Goal: Find specific page/section: Find specific page/section

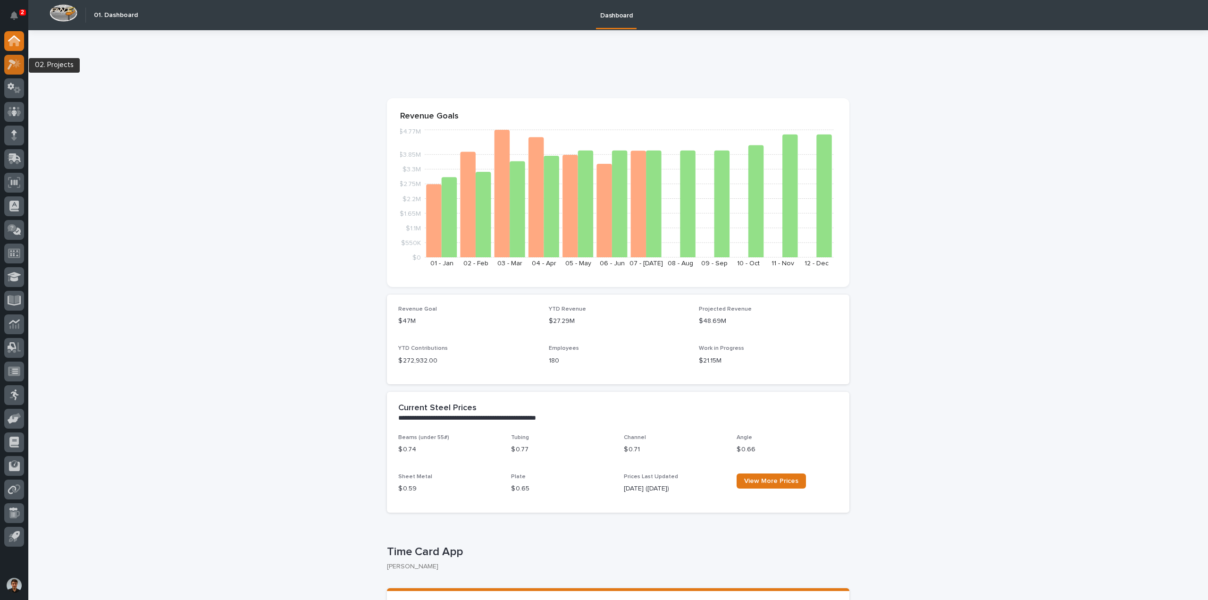
click at [23, 69] on div at bounding box center [14, 65] width 20 height 20
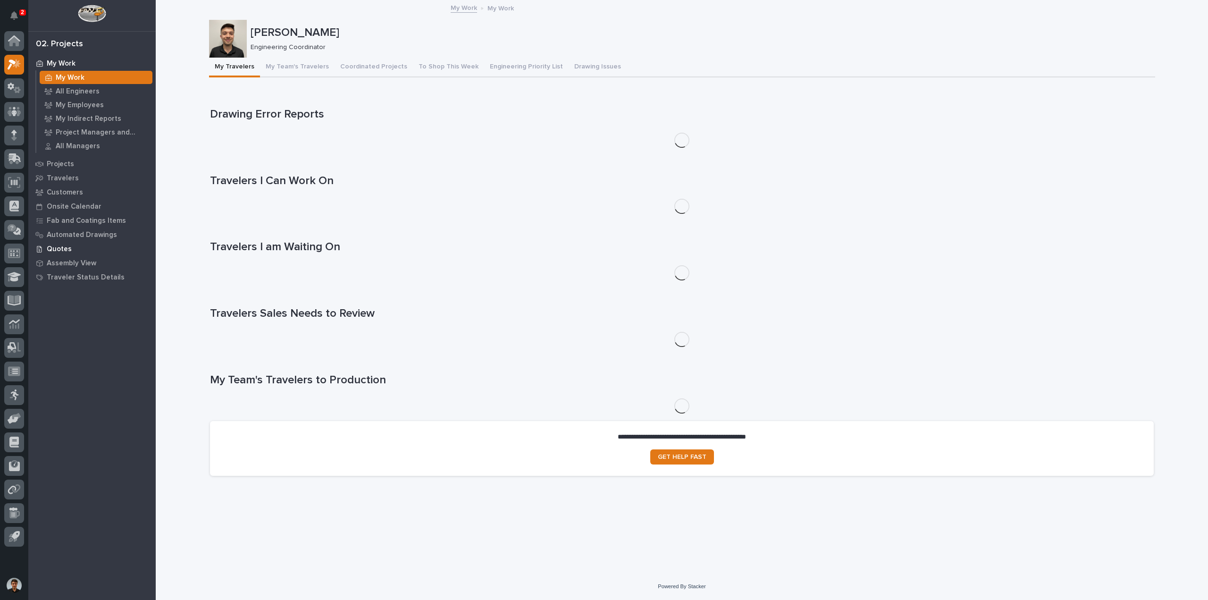
click at [83, 251] on div "Quotes" at bounding box center [92, 248] width 123 height 13
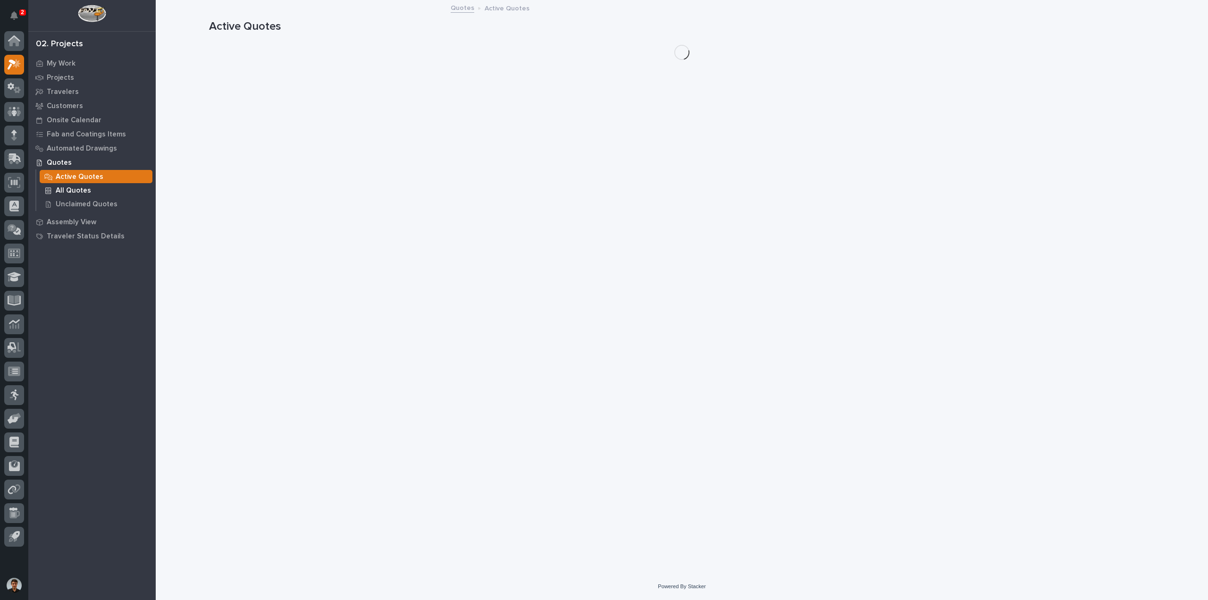
click at [92, 185] on div "All Quotes" at bounding box center [96, 190] width 113 height 13
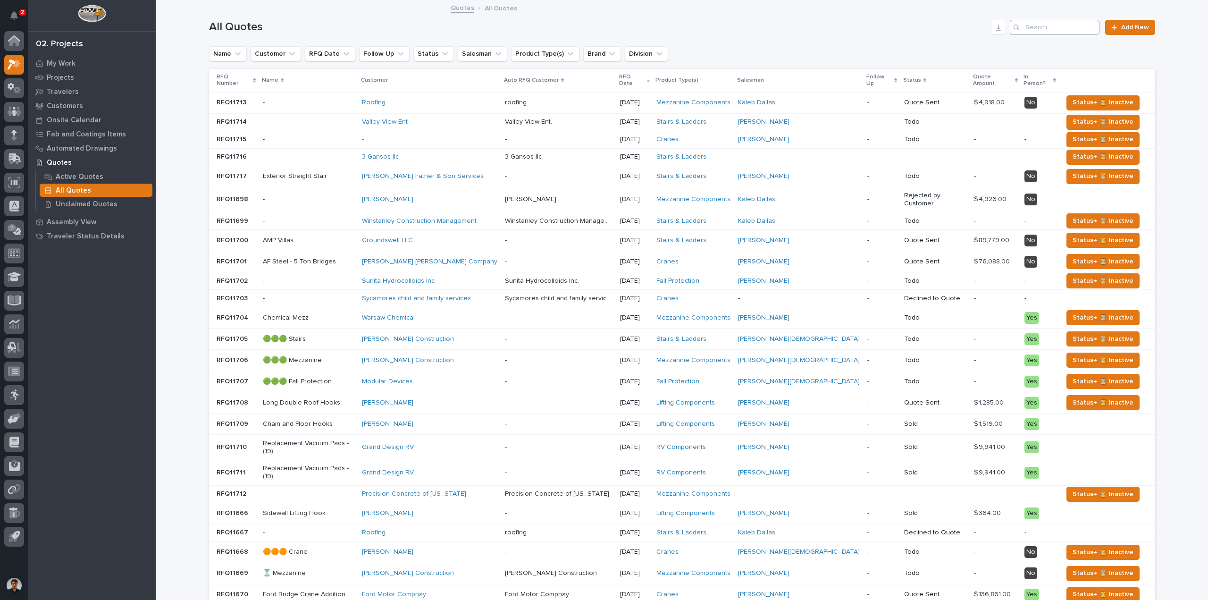
click at [1064, 27] on input "Search" at bounding box center [1055, 27] width 90 height 15
click at [71, 179] on p "Active Quotes" at bounding box center [80, 177] width 48 height 8
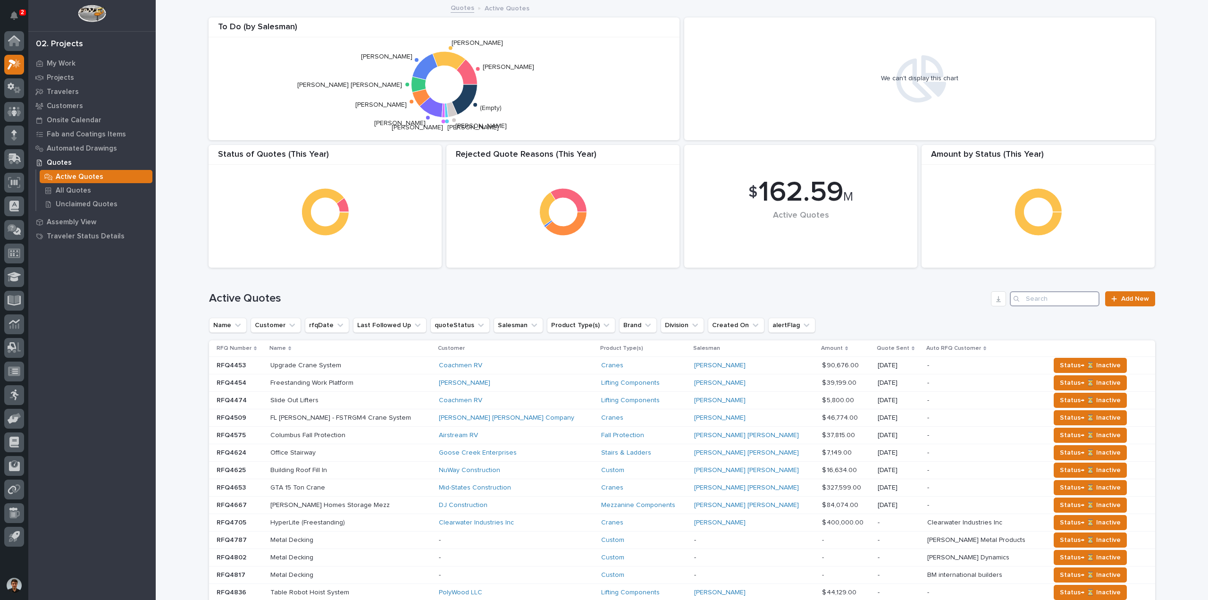
click at [1039, 298] on input "Search" at bounding box center [1055, 298] width 90 height 15
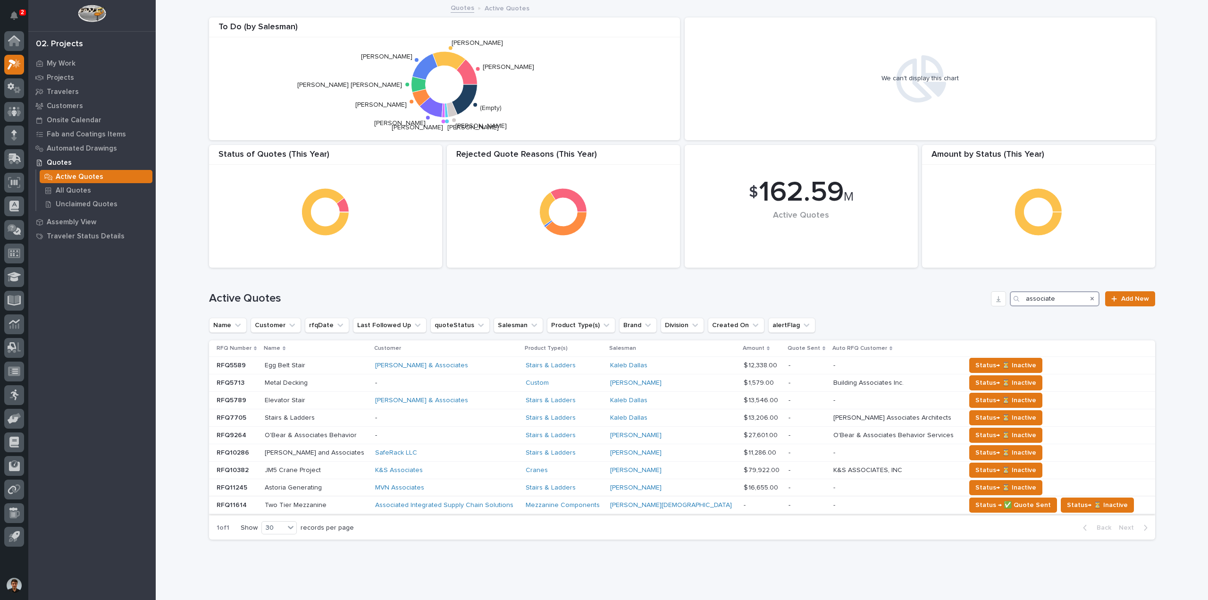
type input "associate"
click at [347, 506] on p at bounding box center [316, 505] width 103 height 8
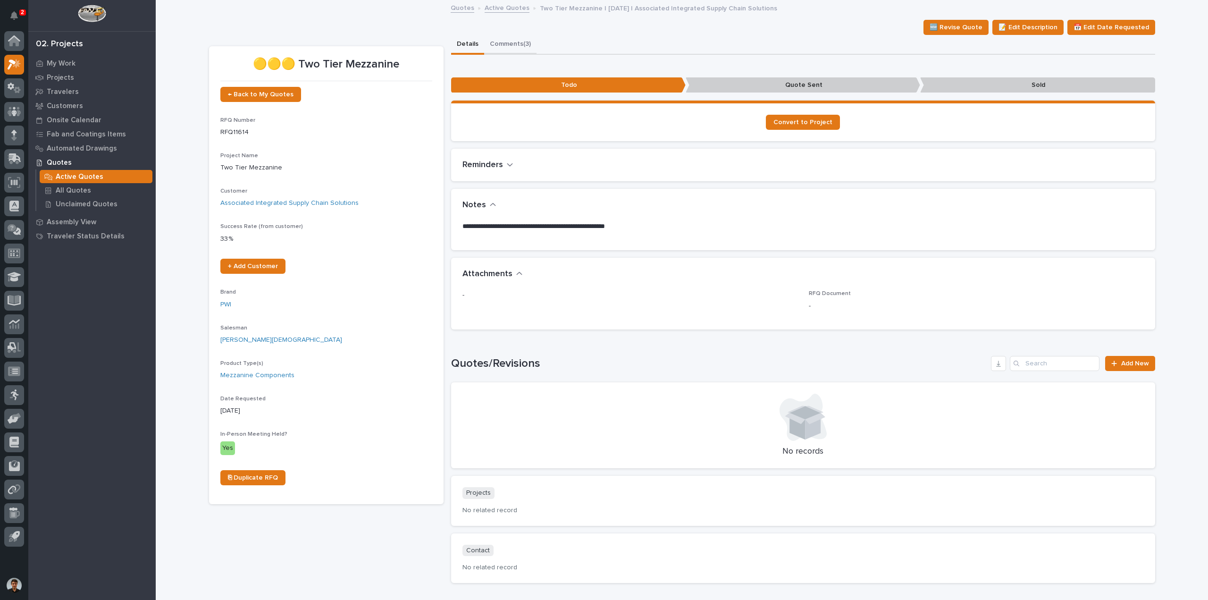
click at [503, 46] on button "Comments (3)" at bounding box center [510, 45] width 52 height 20
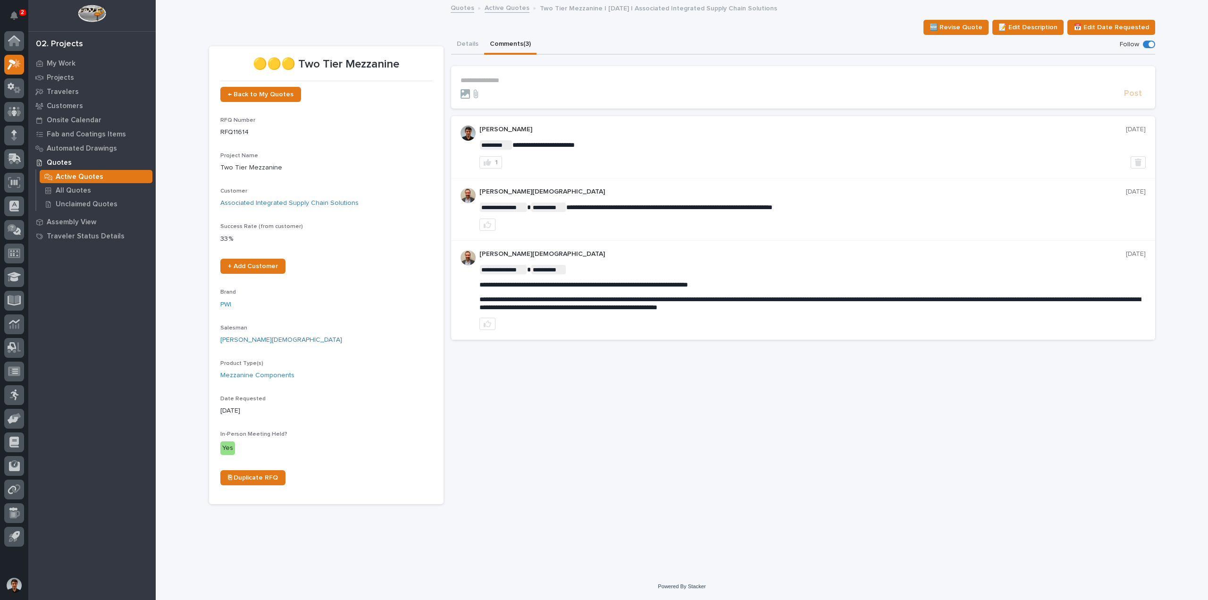
click at [92, 173] on p "Active Quotes" at bounding box center [80, 177] width 48 height 8
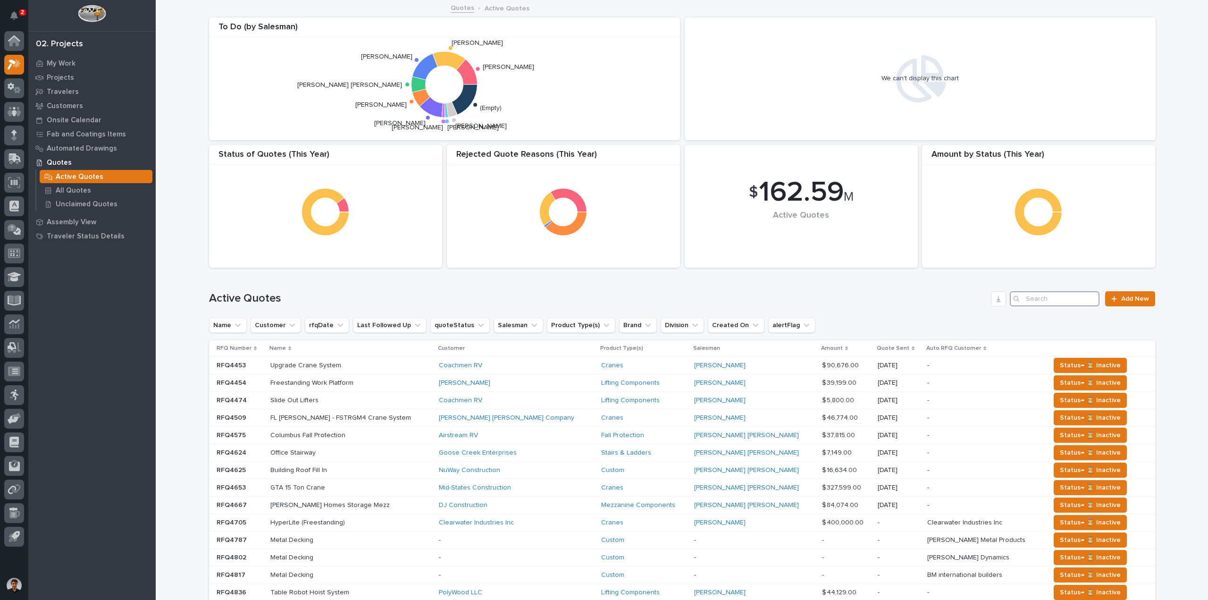
click at [1044, 301] on input "Search" at bounding box center [1055, 298] width 90 height 15
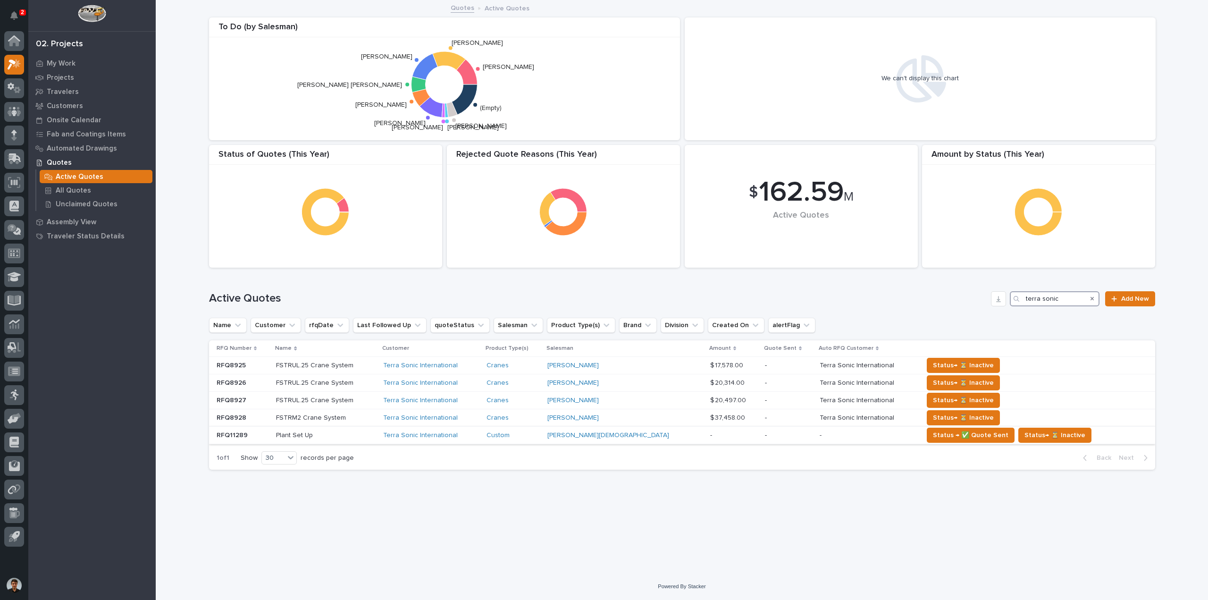
type input "terra sonic"
click at [367, 442] on div "Plant Set Up Plant Set Up" at bounding box center [325, 435] width 99 height 16
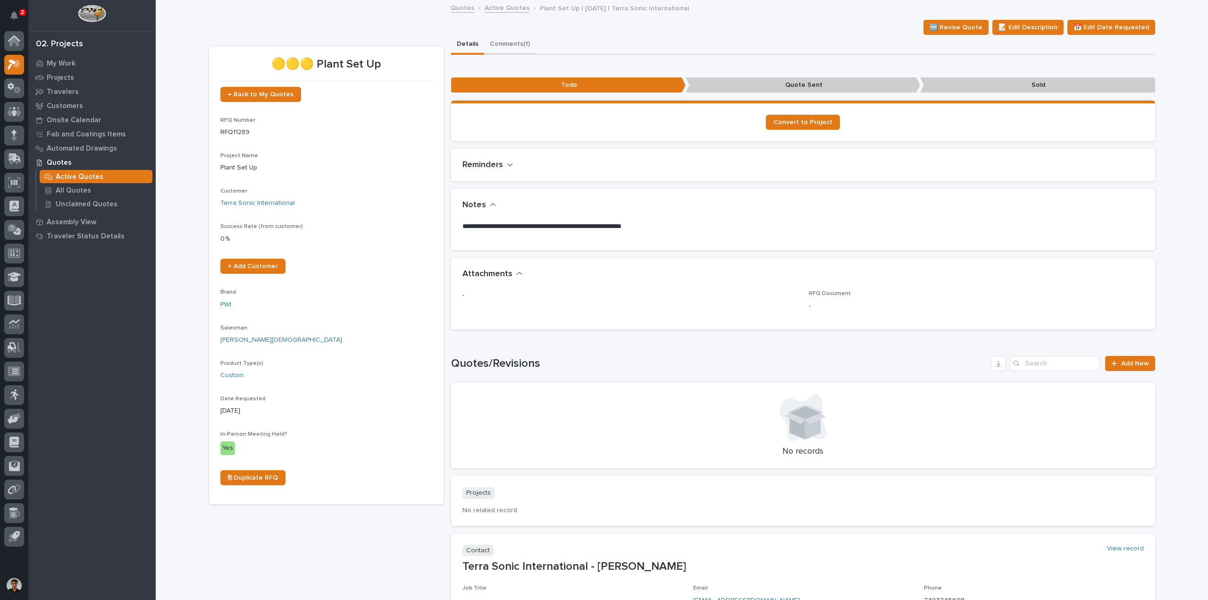
click at [508, 45] on button "Comments (1)" at bounding box center [509, 45] width 51 height 20
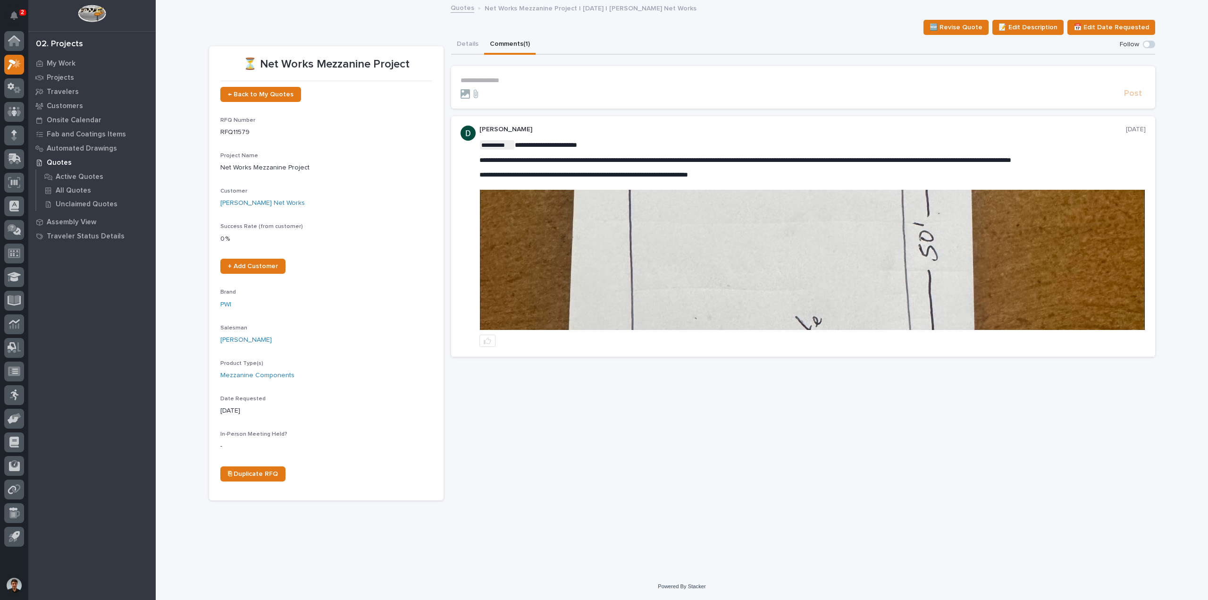
click at [513, 79] on p "**********" at bounding box center [803, 80] width 685 height 8
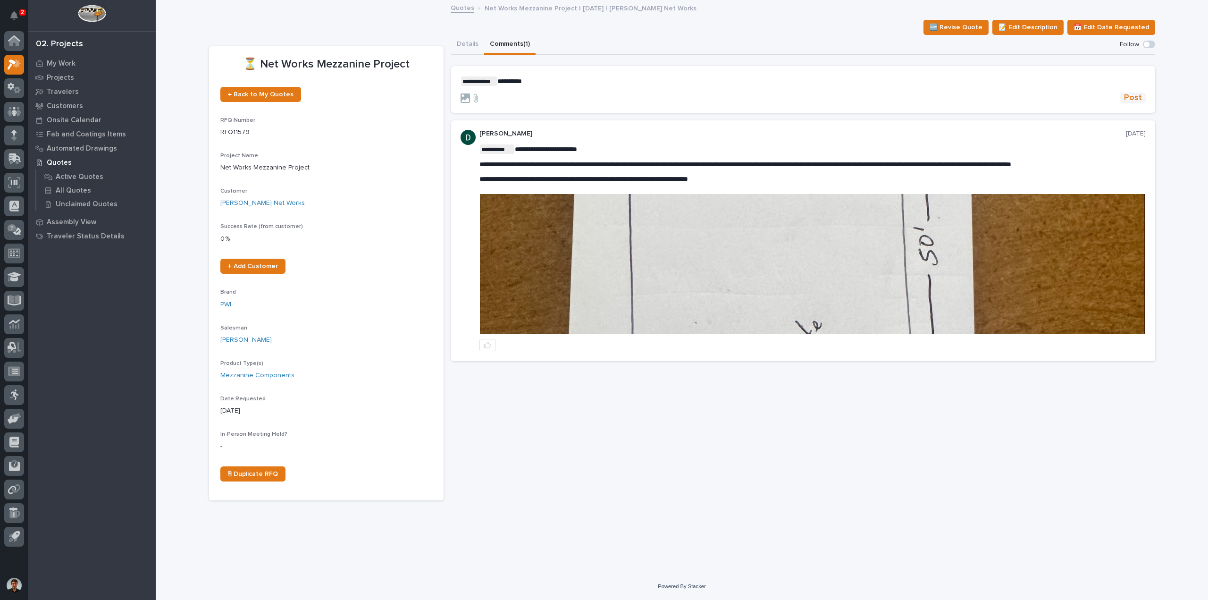
click at [1130, 98] on span "Post" at bounding box center [1133, 97] width 18 height 11
